Goal: Find specific page/section: Find specific page/section

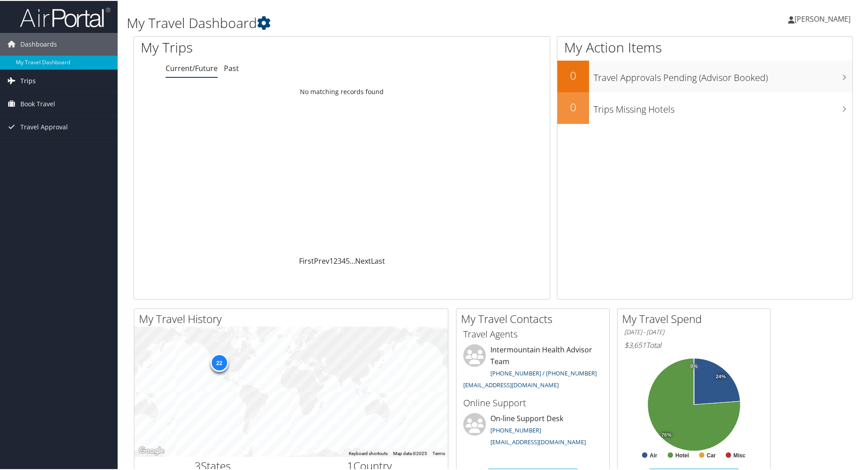
click at [66, 90] on link "Trips" at bounding box center [59, 80] width 118 height 23
click at [53, 82] on link "Trips" at bounding box center [59, 80] width 118 height 23
click at [62, 124] on link "Trips Missing Hotels" at bounding box center [59, 125] width 118 height 14
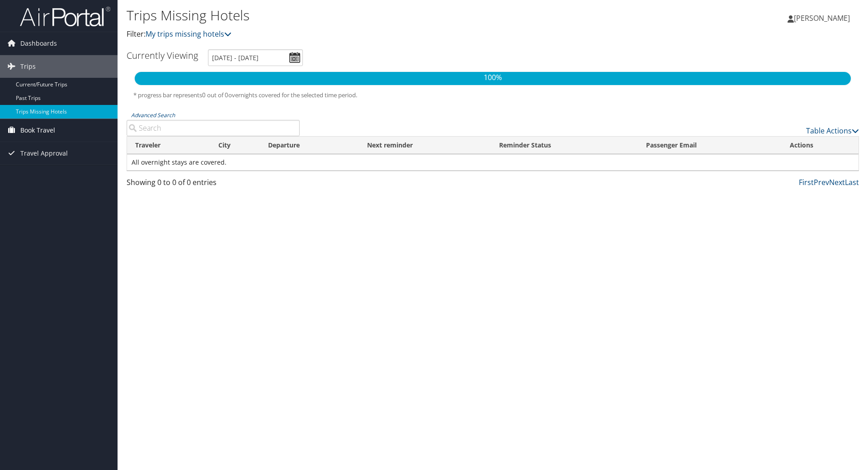
click at [40, 128] on span "Book Travel" at bounding box center [37, 130] width 35 height 23
click at [39, 175] on link "Book/Manage Online Trips" at bounding box center [59, 176] width 118 height 14
